Goal: Check status

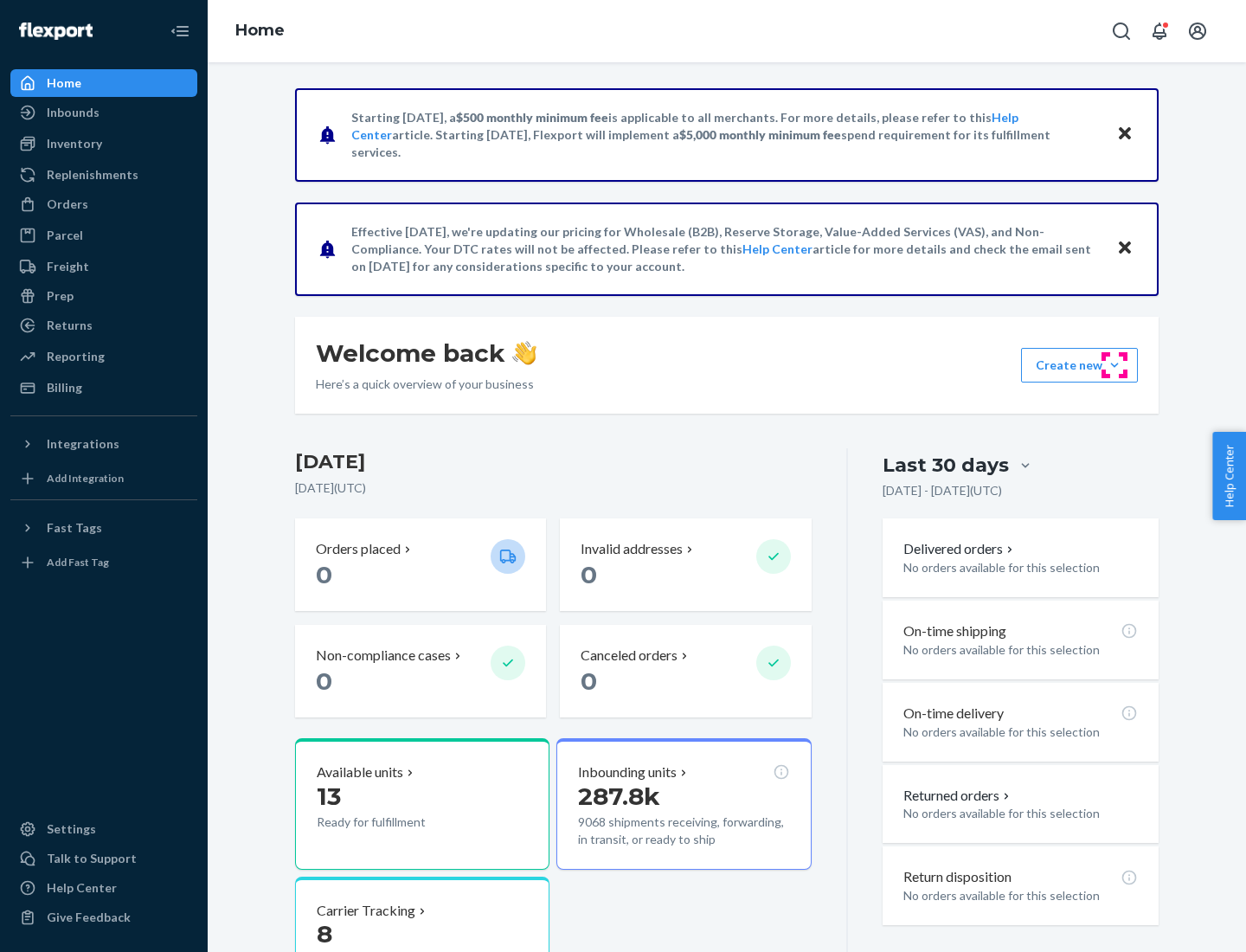
click at [1114, 365] on button "Create new Create new inbound Create new order Create new product" at bounding box center [1080, 365] width 117 height 34
click at [58, 296] on div "Prep" at bounding box center [60, 295] width 27 height 17
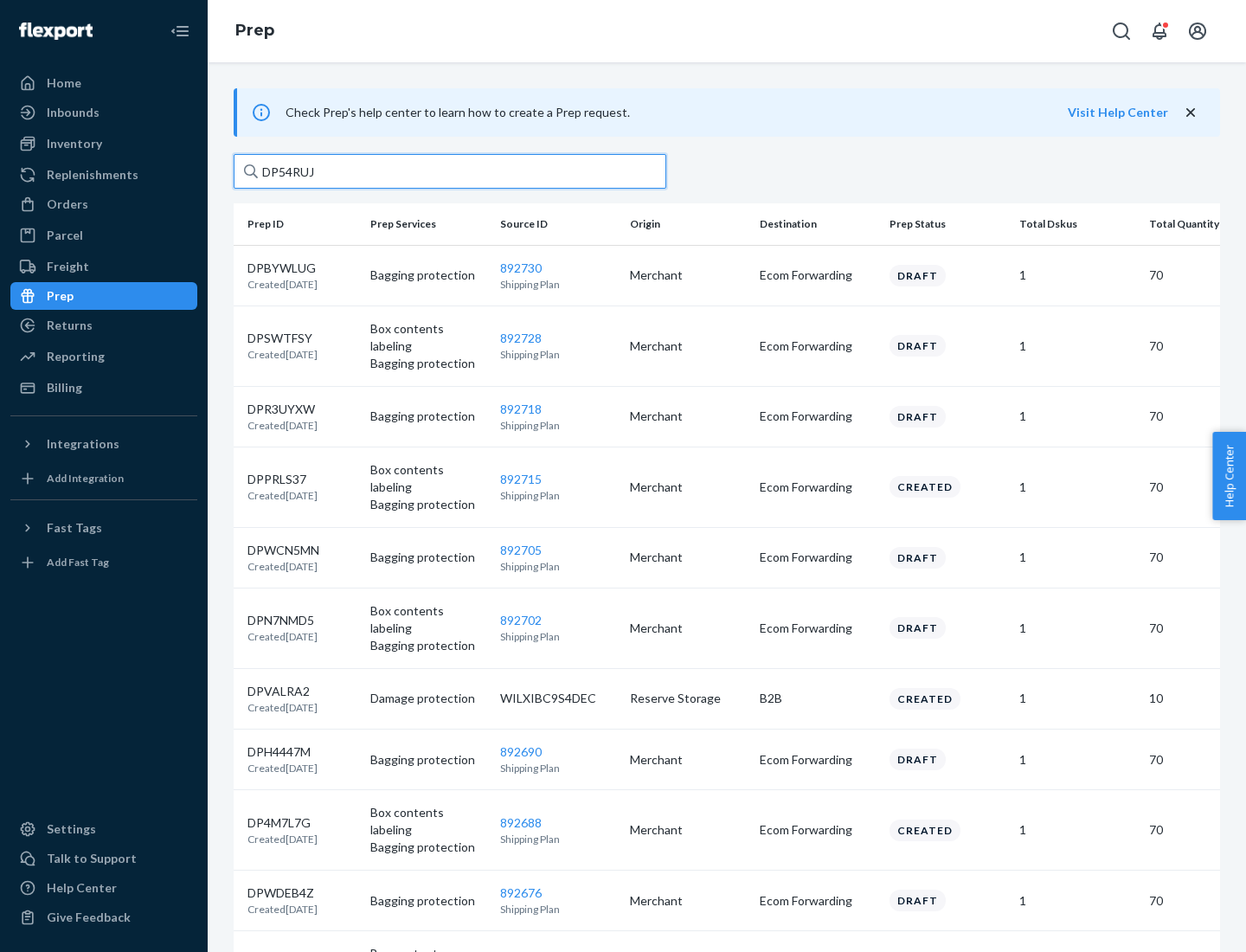
type input "DP54RUJL"
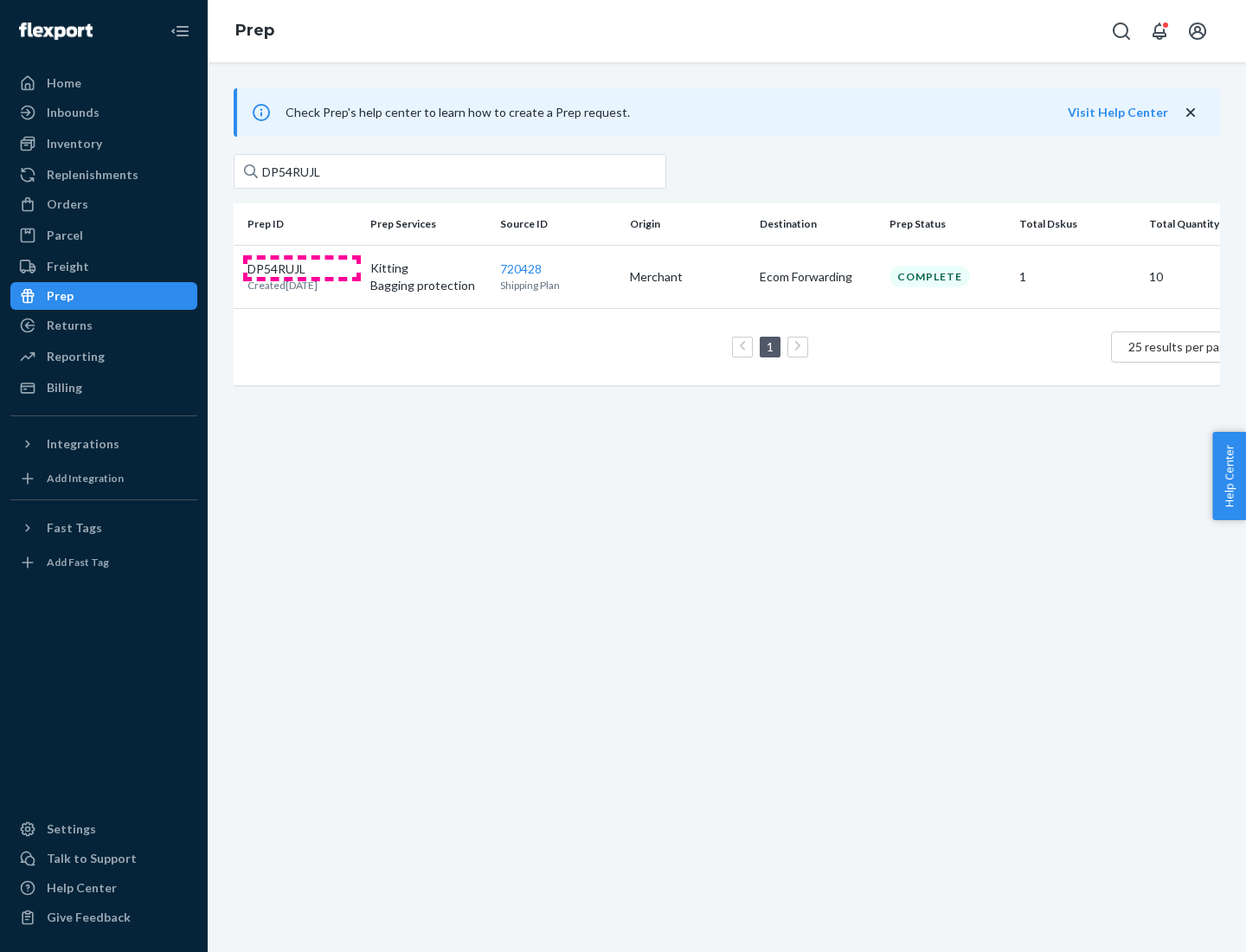
click at [302, 267] on p "DP54RUJL" at bounding box center [282, 269] width 70 height 17
